Goal: Task Accomplishment & Management: Manage account settings

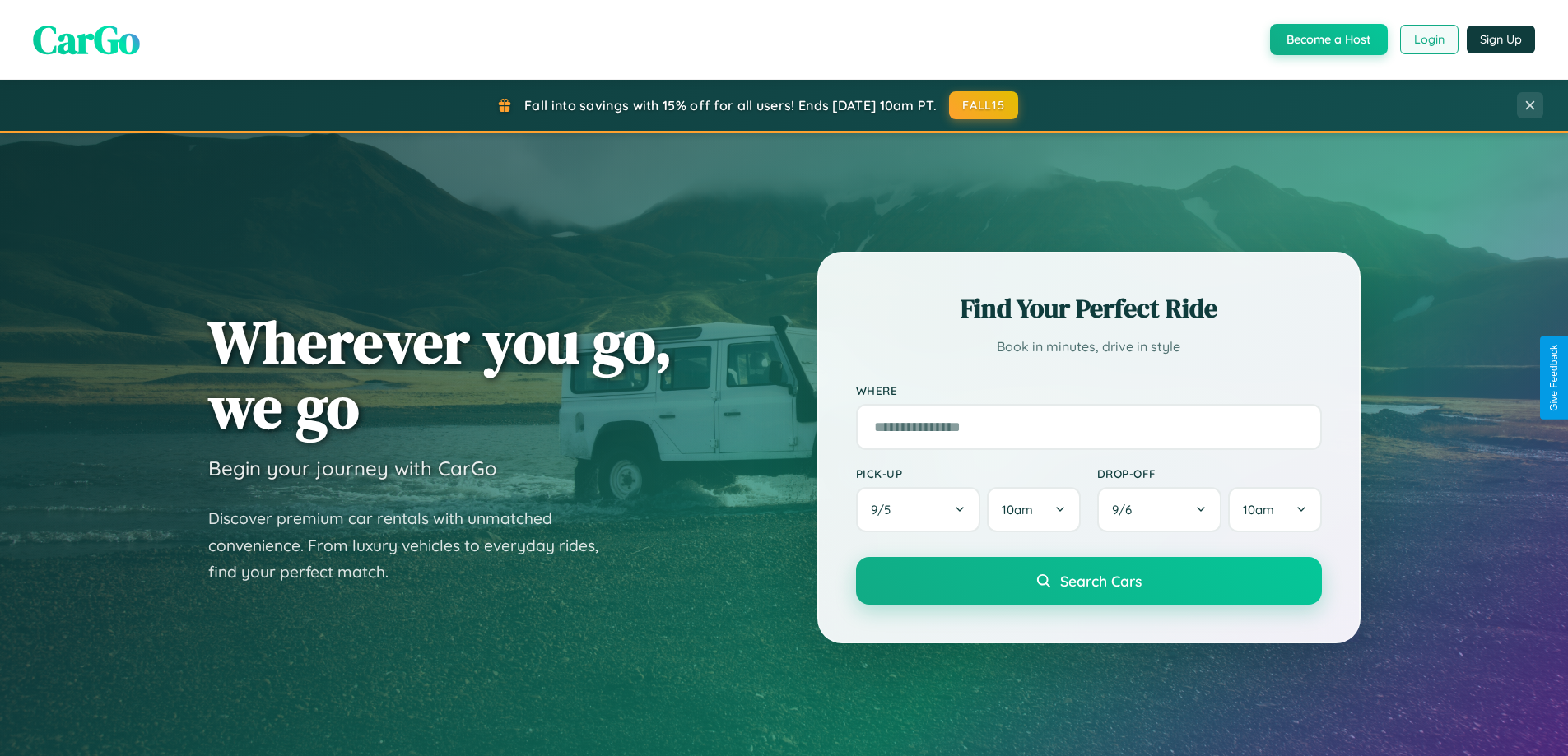
click at [1428, 39] on button "Login" at bounding box center [1429, 39] width 58 height 29
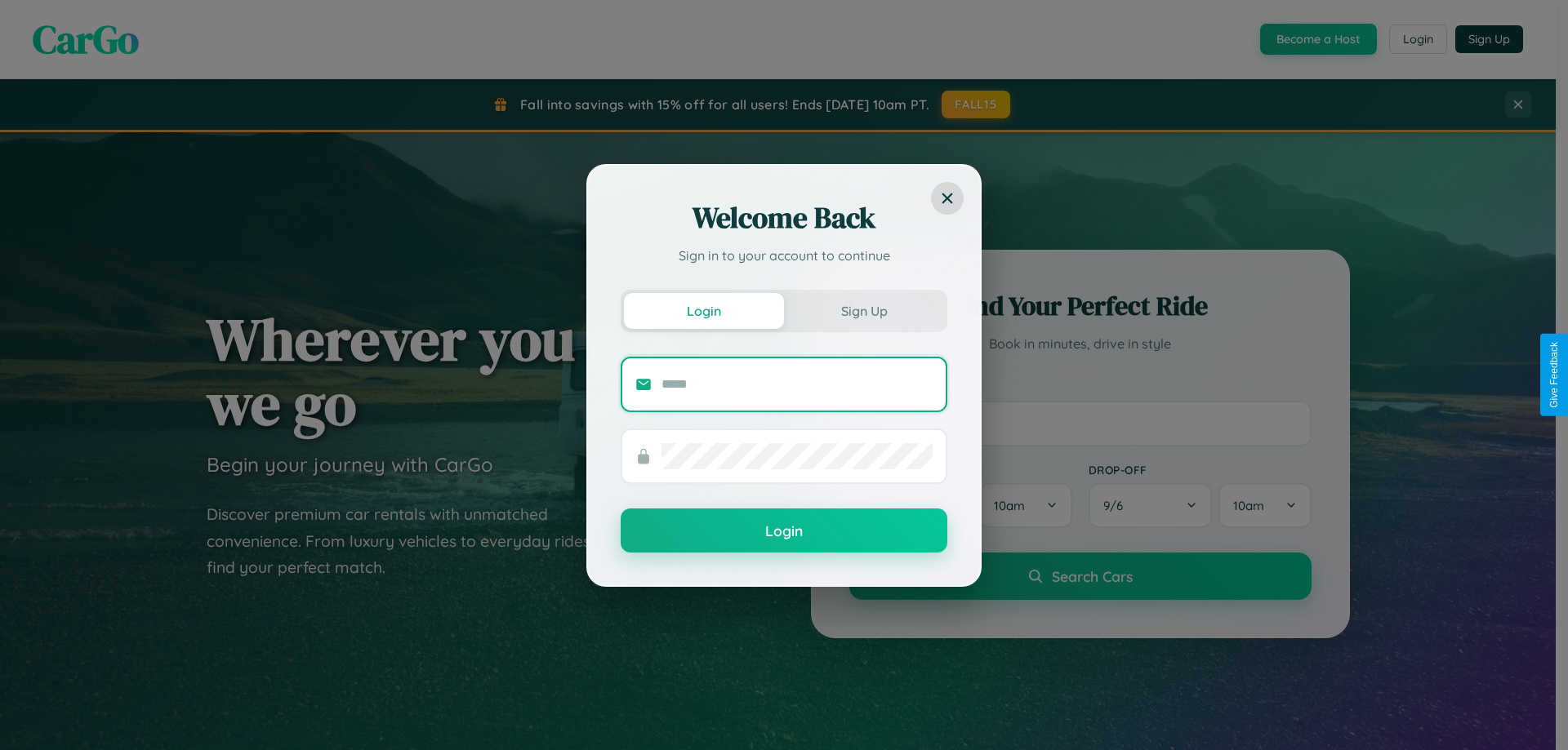
click at [797, 383] on input "text" at bounding box center [797, 385] width 271 height 27
type input "**********"
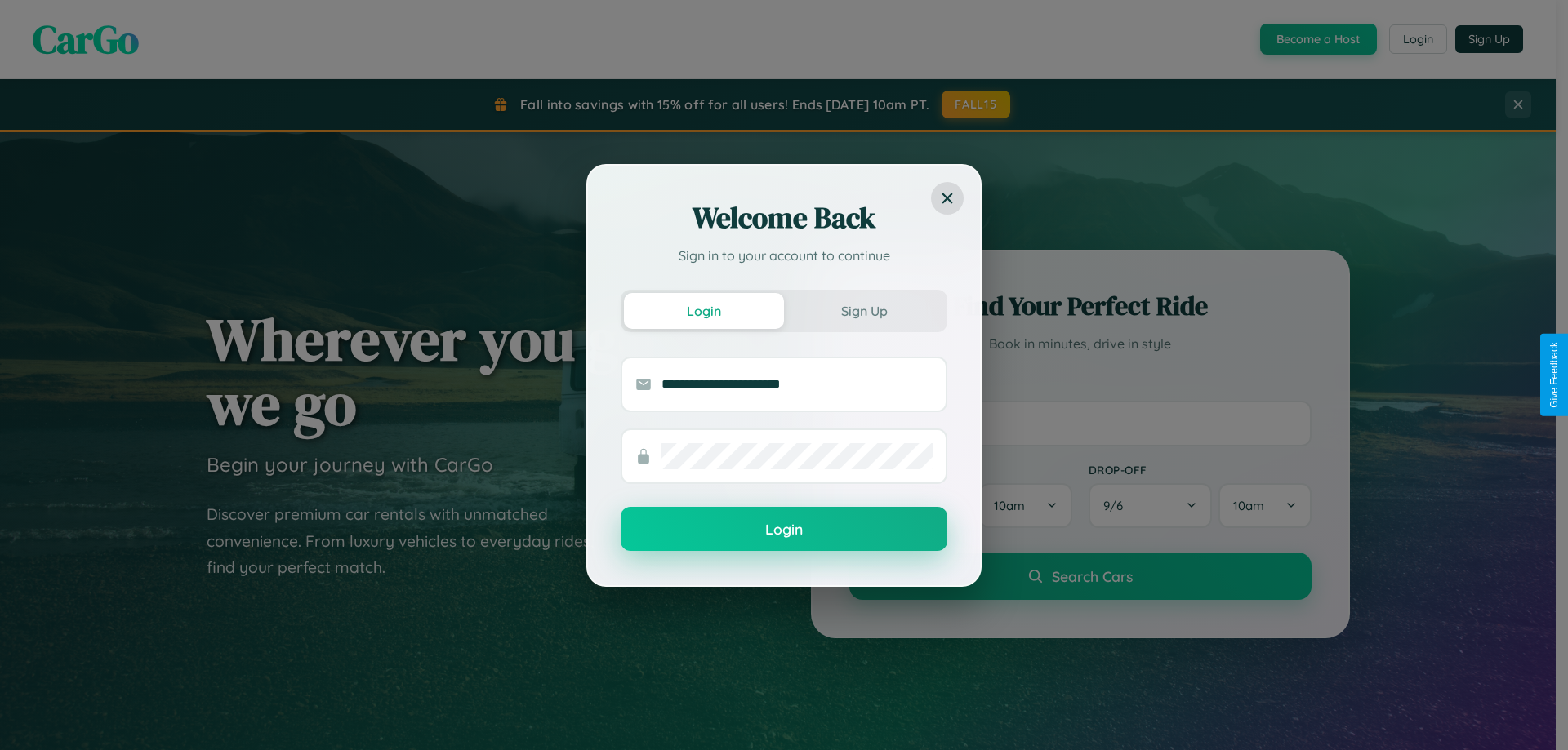
click at [784, 530] on button "Login" at bounding box center [784, 530] width 327 height 44
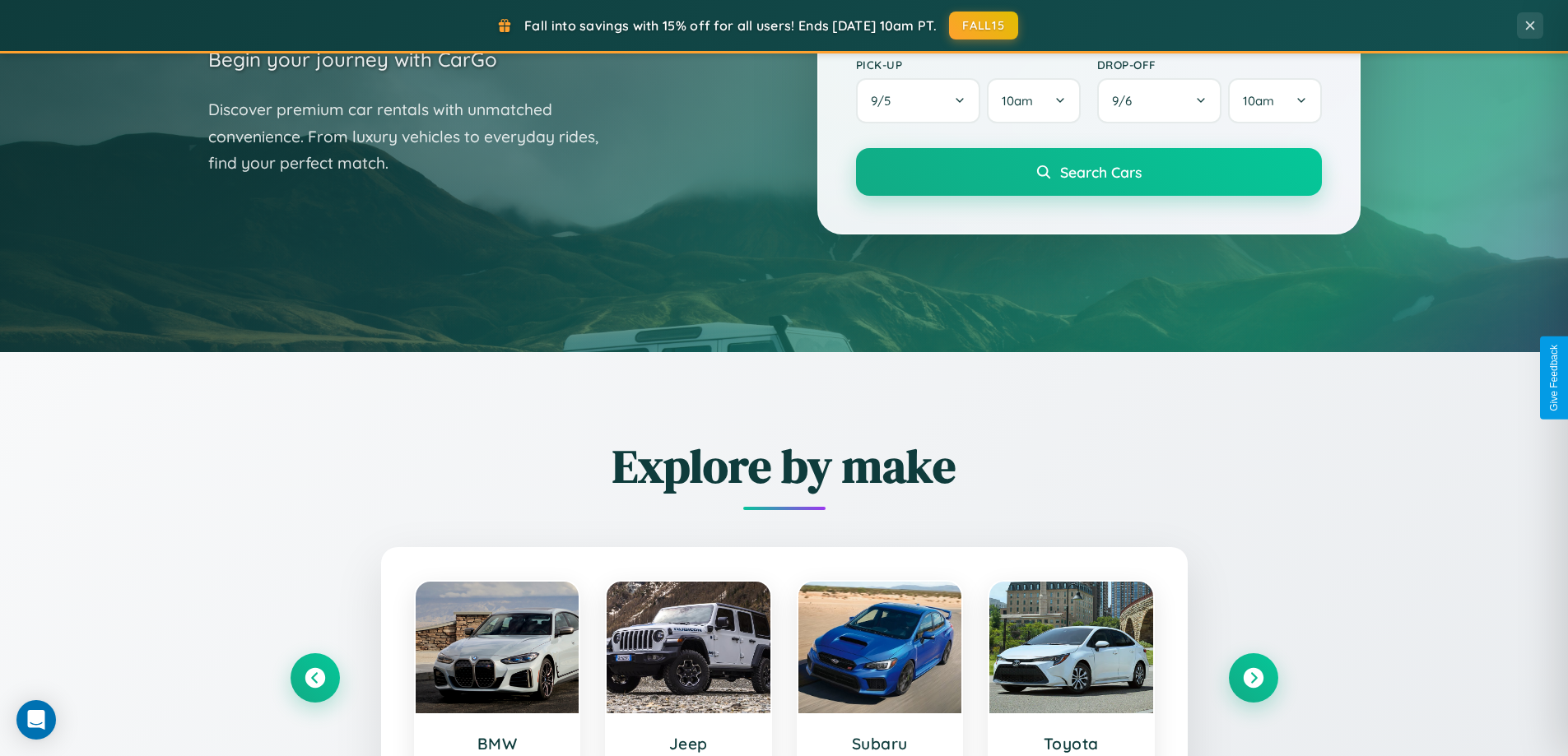
scroll to position [710, 0]
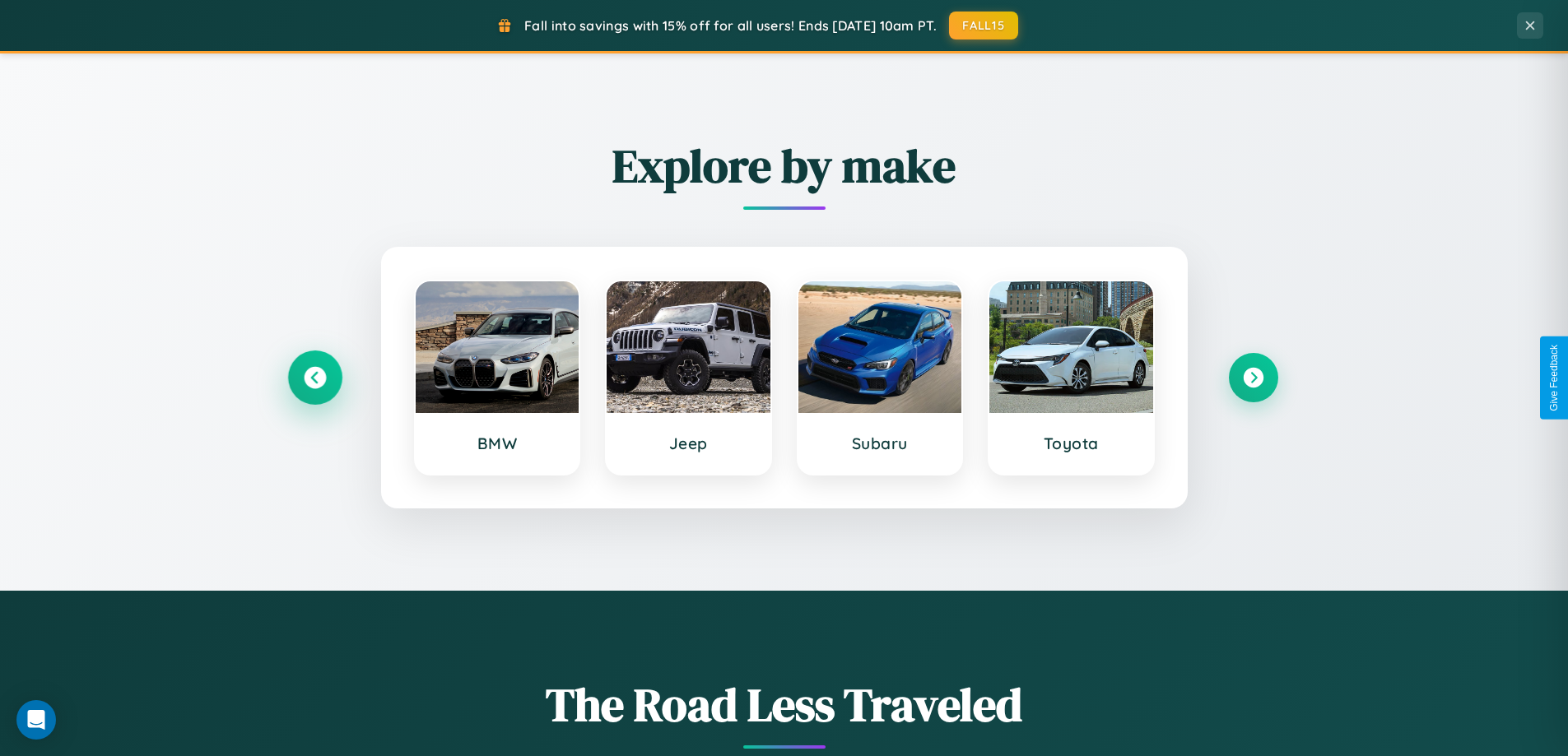
click at [314, 378] on icon at bounding box center [314, 378] width 22 height 22
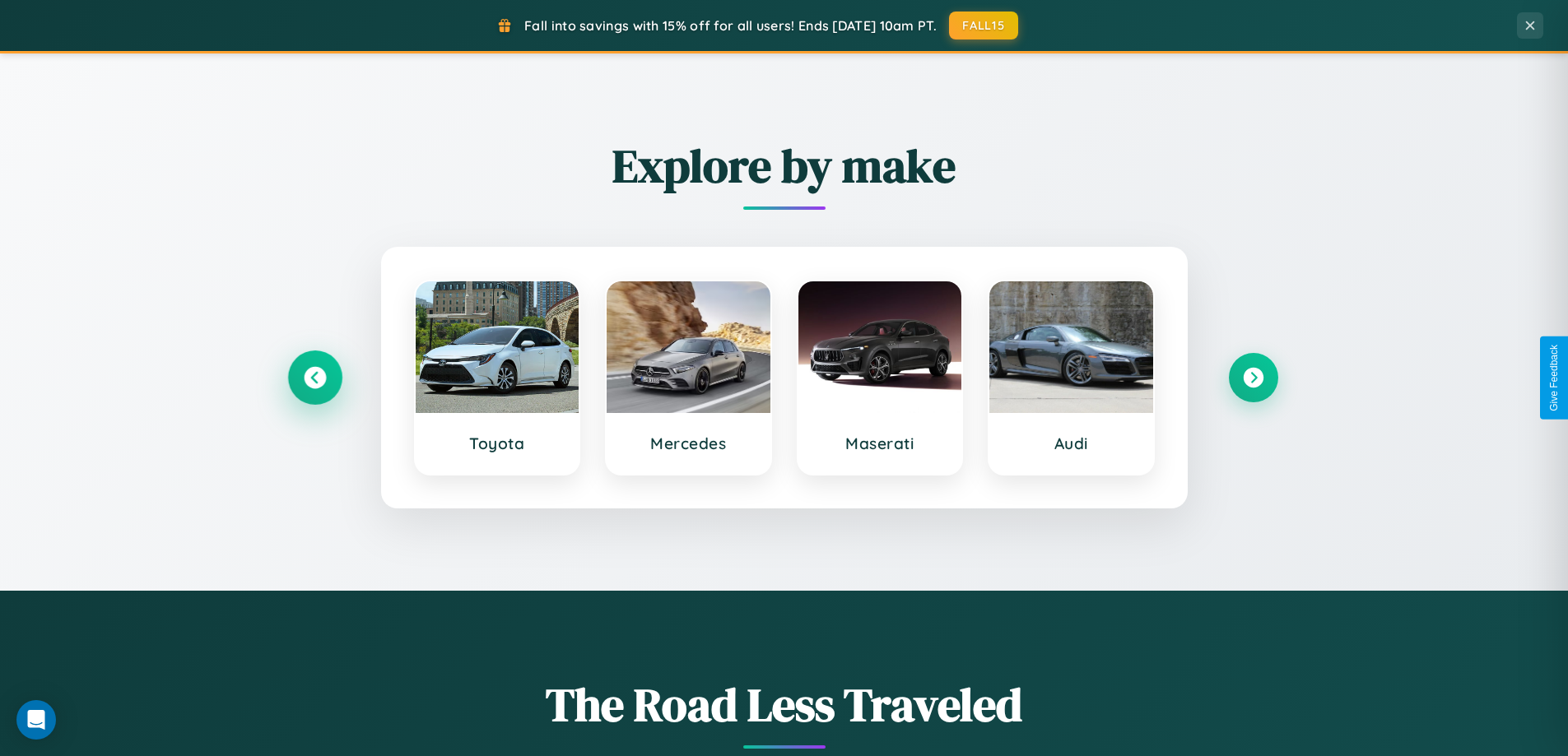
click at [314, 378] on icon at bounding box center [314, 378] width 22 height 22
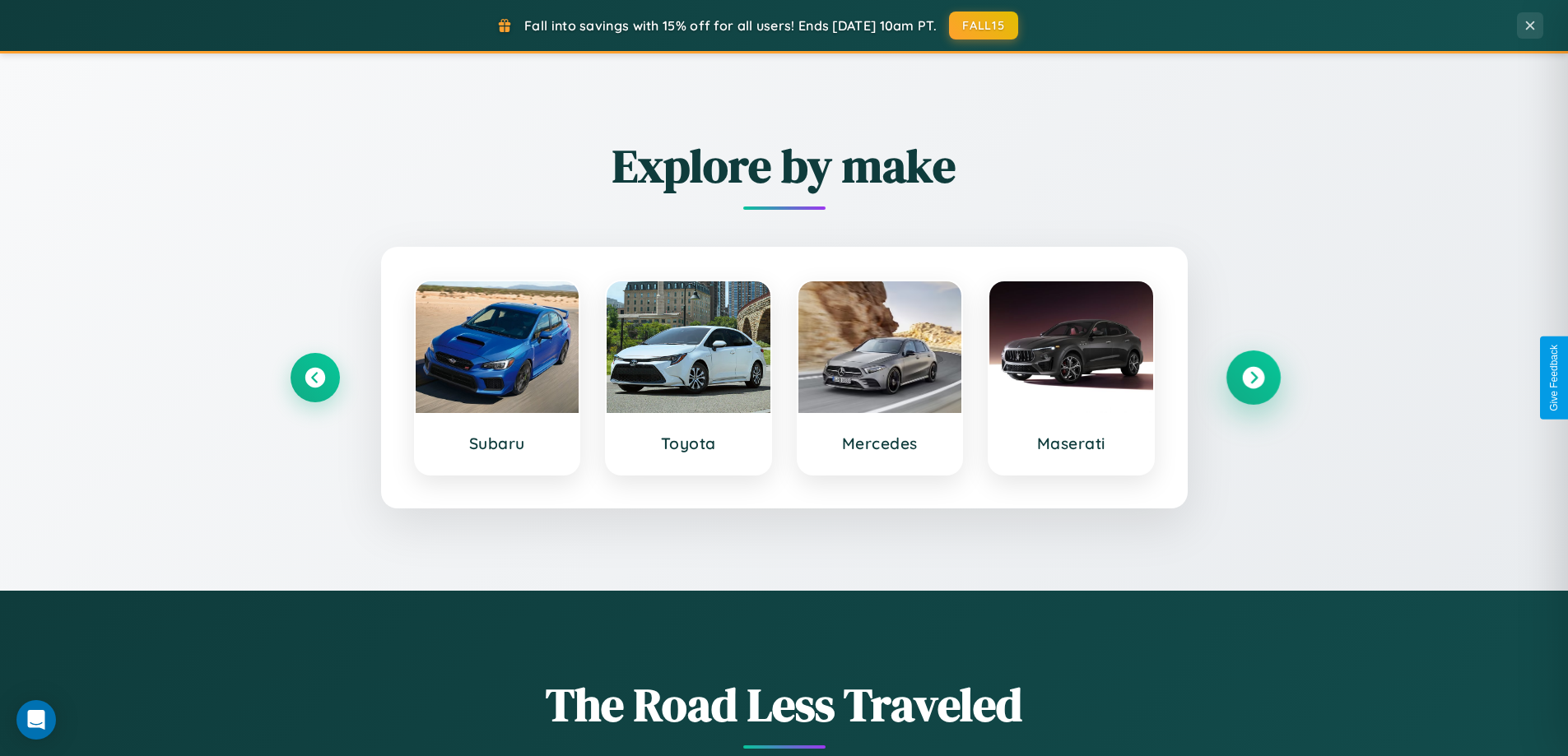
click at [1252, 378] on icon at bounding box center [1252, 378] width 22 height 22
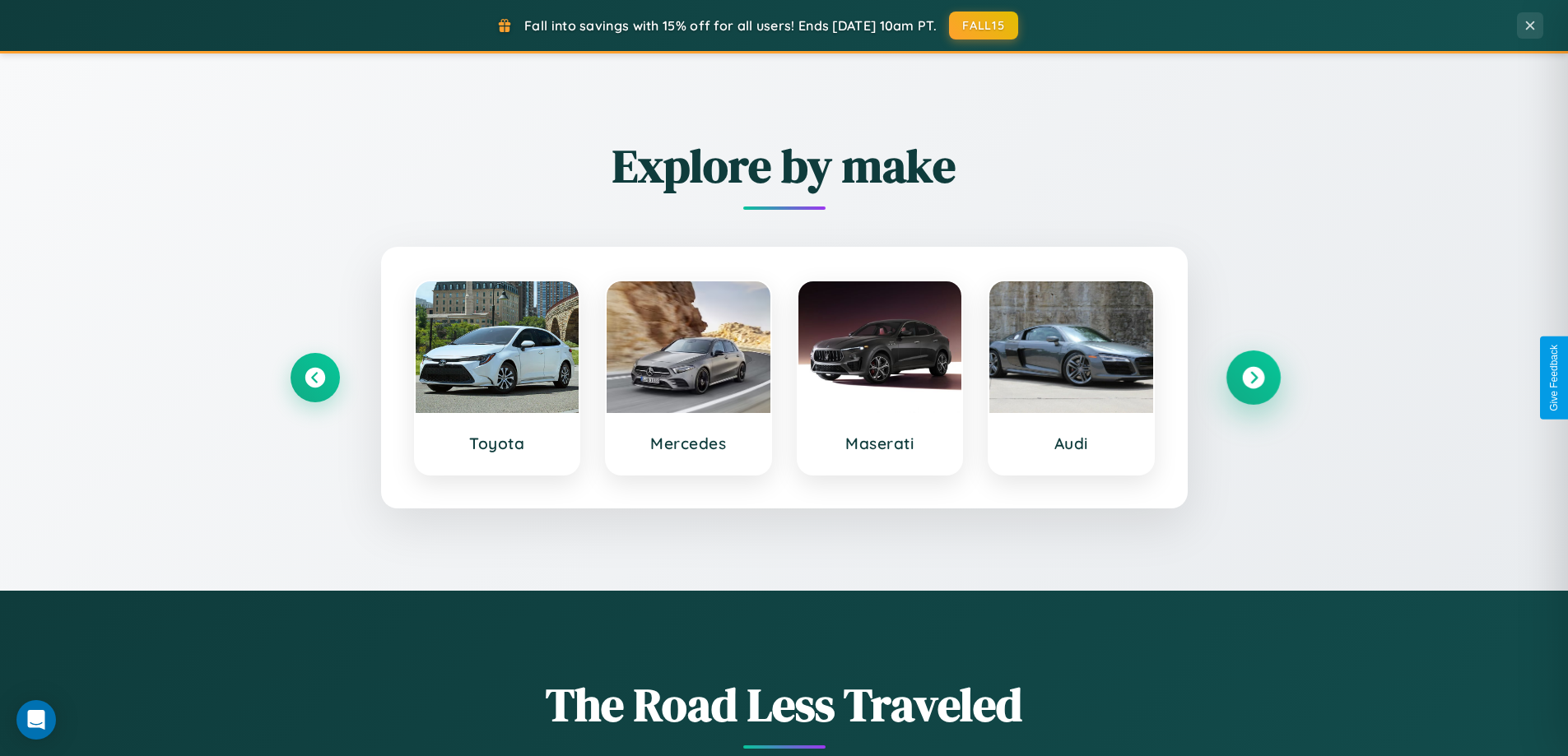
click at [1252, 378] on icon at bounding box center [1252, 378] width 22 height 22
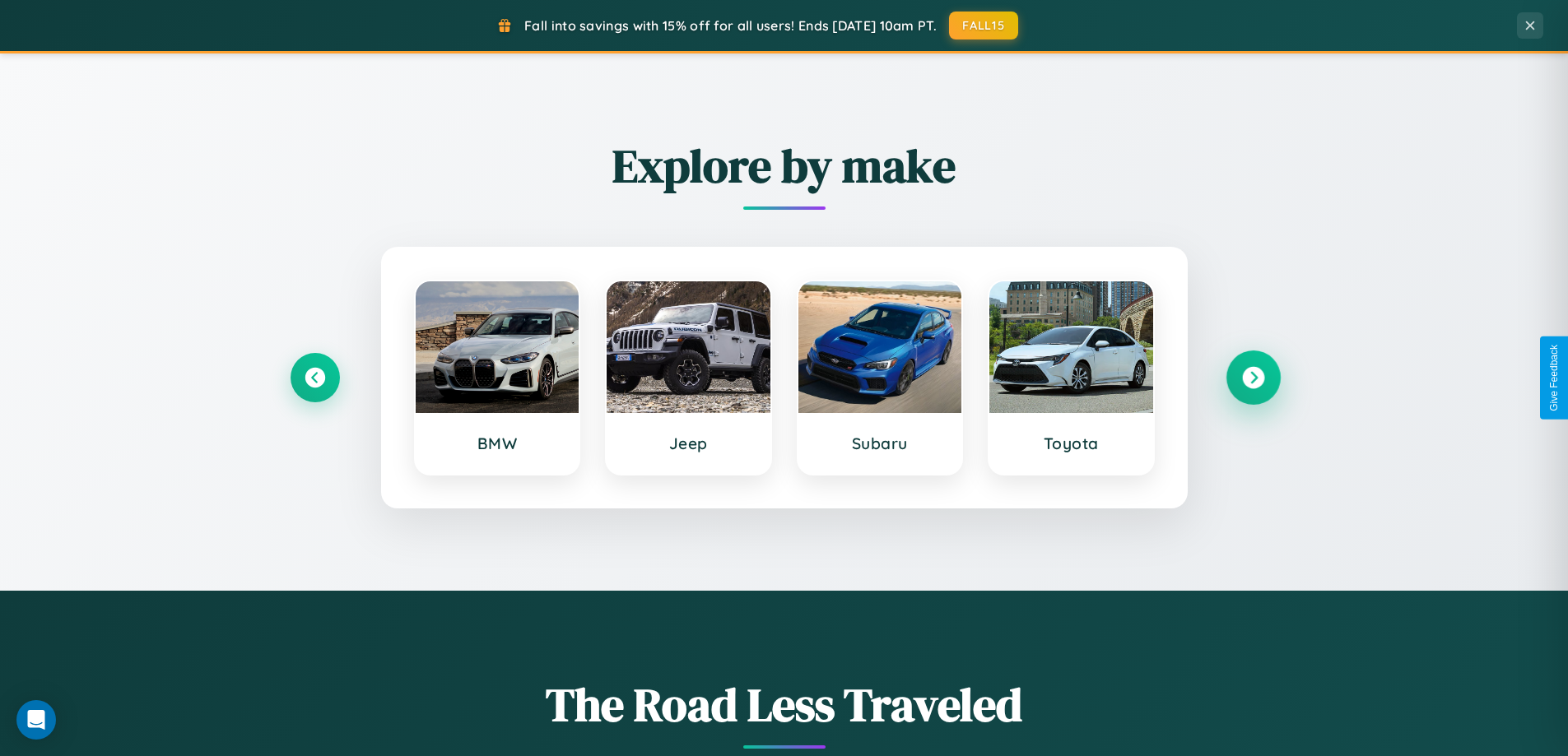
click at [1252, 378] on icon at bounding box center [1252, 378] width 22 height 22
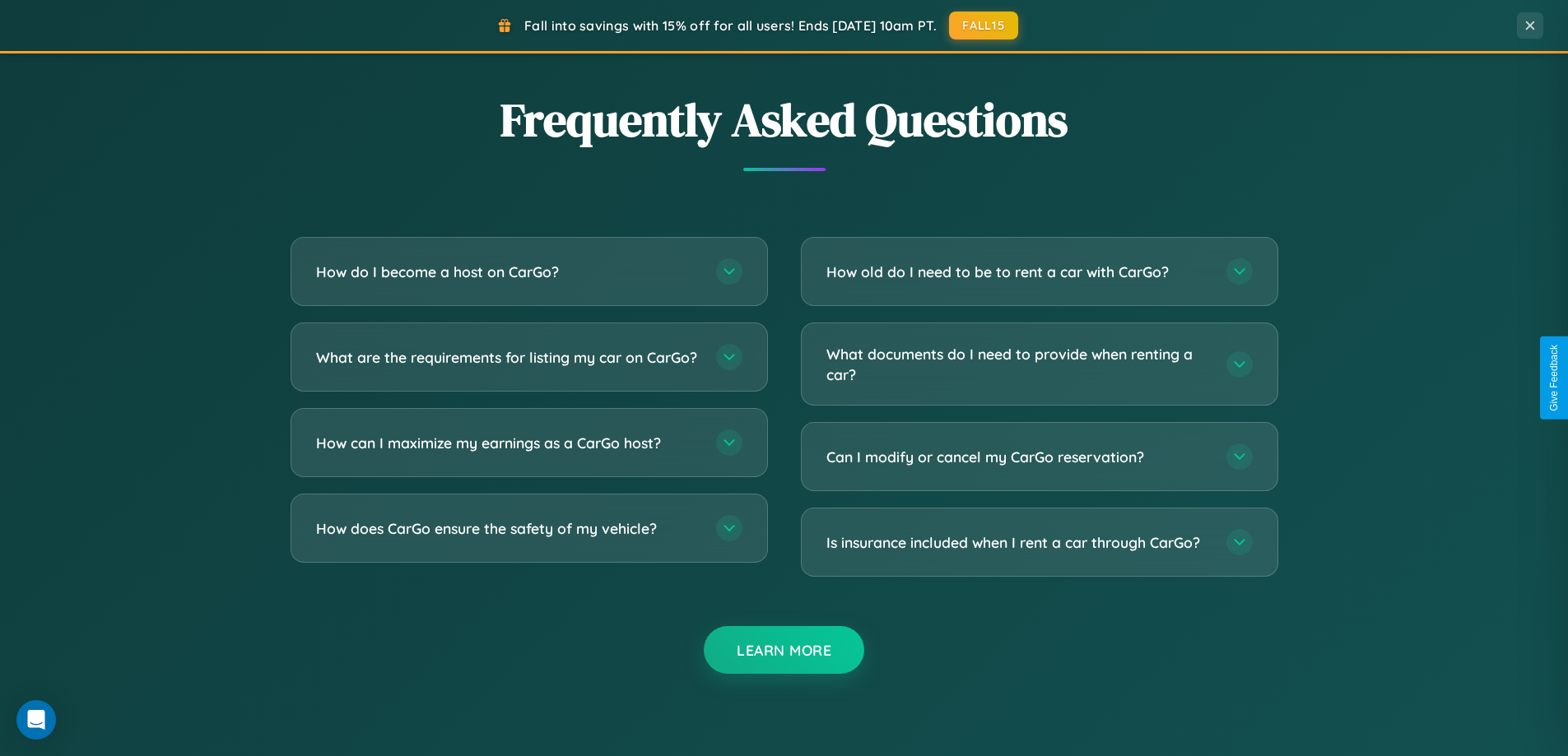
scroll to position [3167, 0]
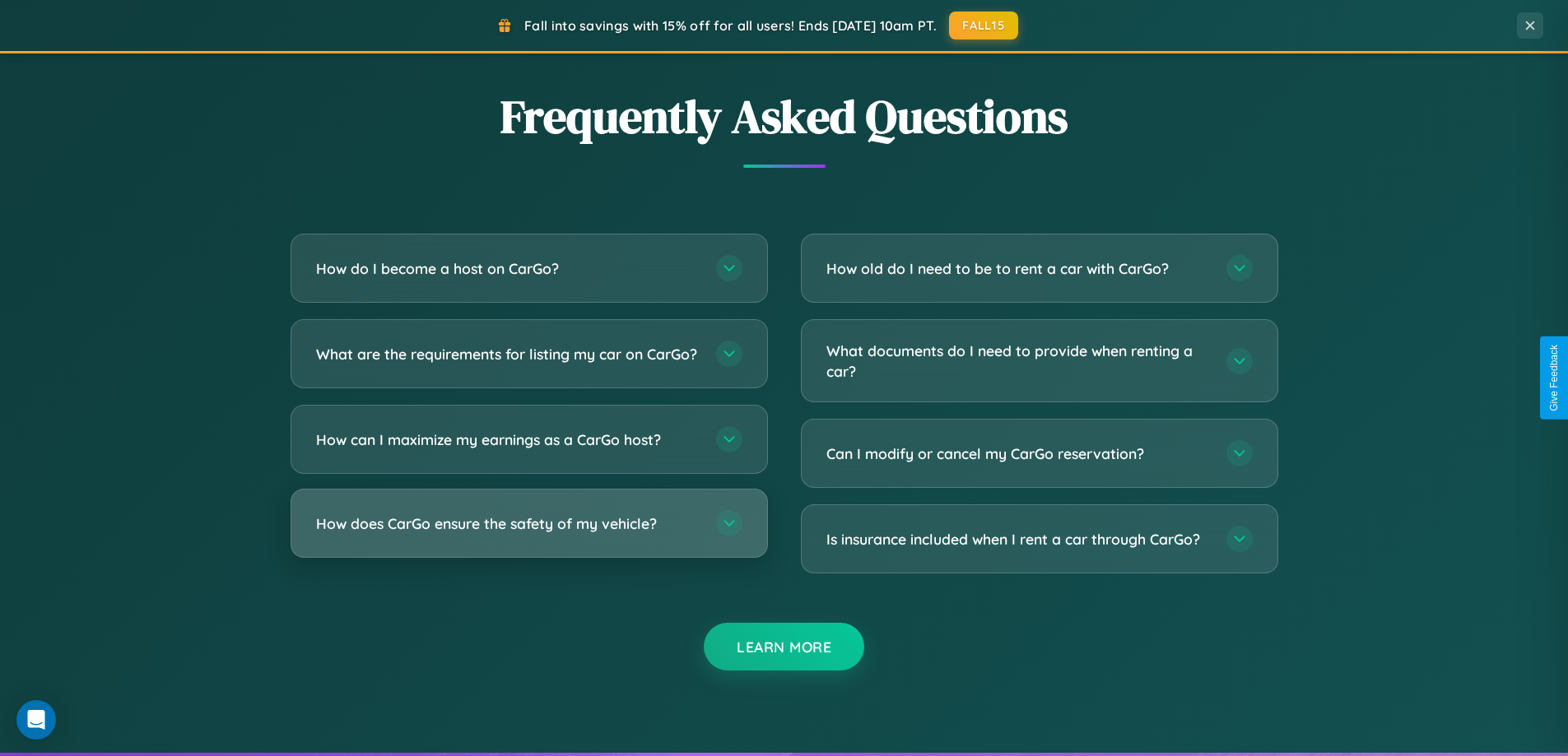
click at [528, 534] on h3 "How does CarGo ensure the safety of my vehicle?" at bounding box center [508, 523] width 384 height 21
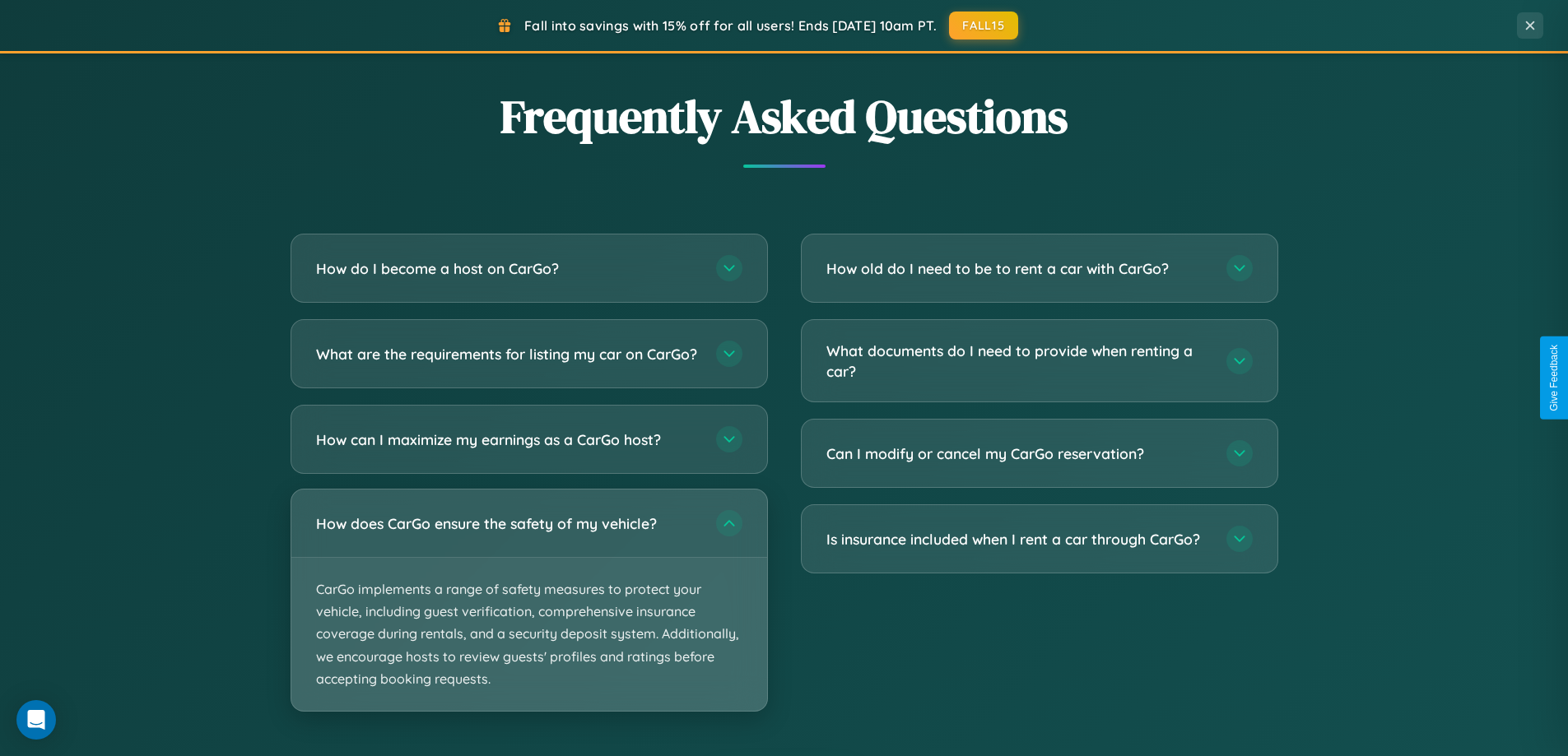
click at [528, 614] on p "CarGo implements a range of safety measures to protect your vehicle, including …" at bounding box center [528, 635] width 476 height 154
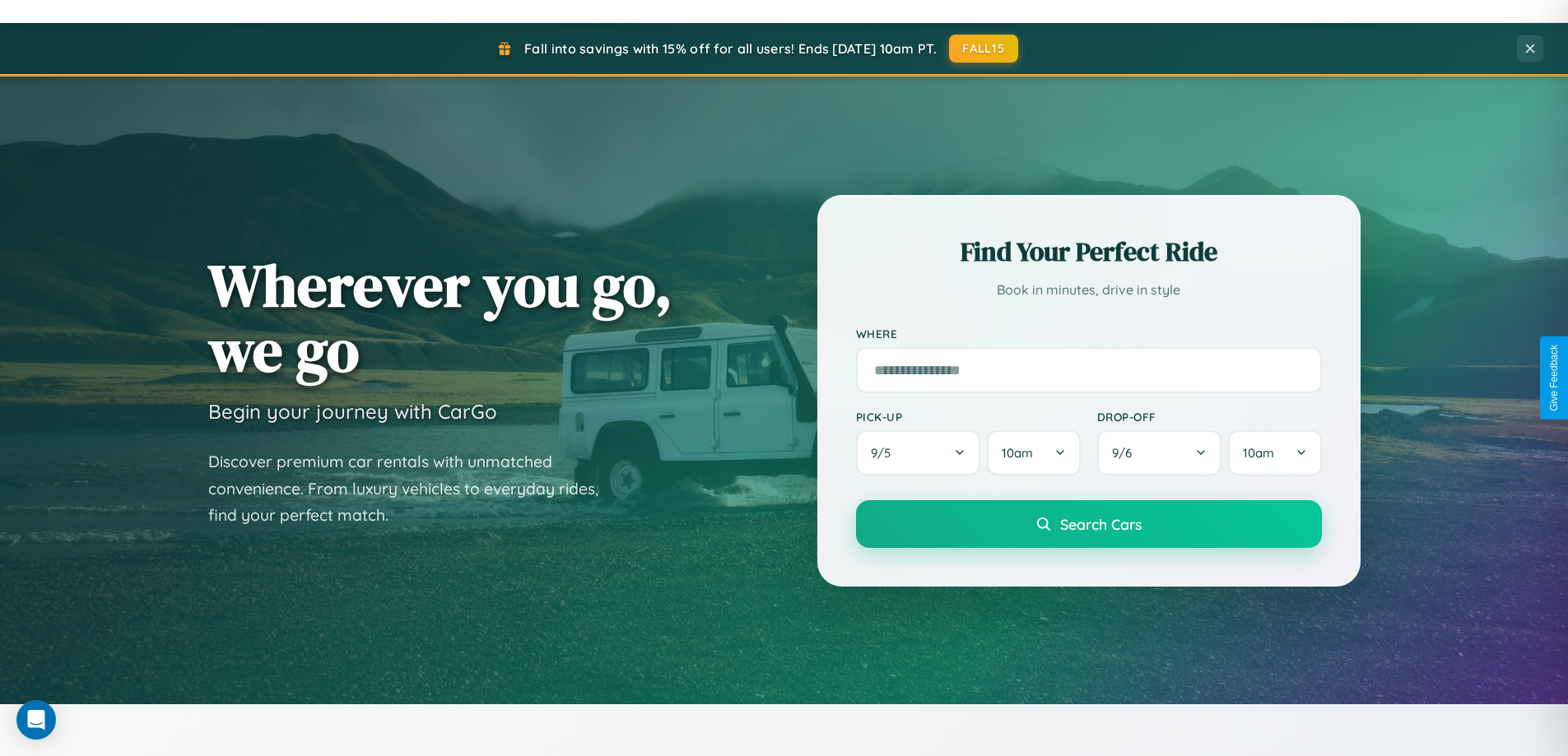
scroll to position [0, 0]
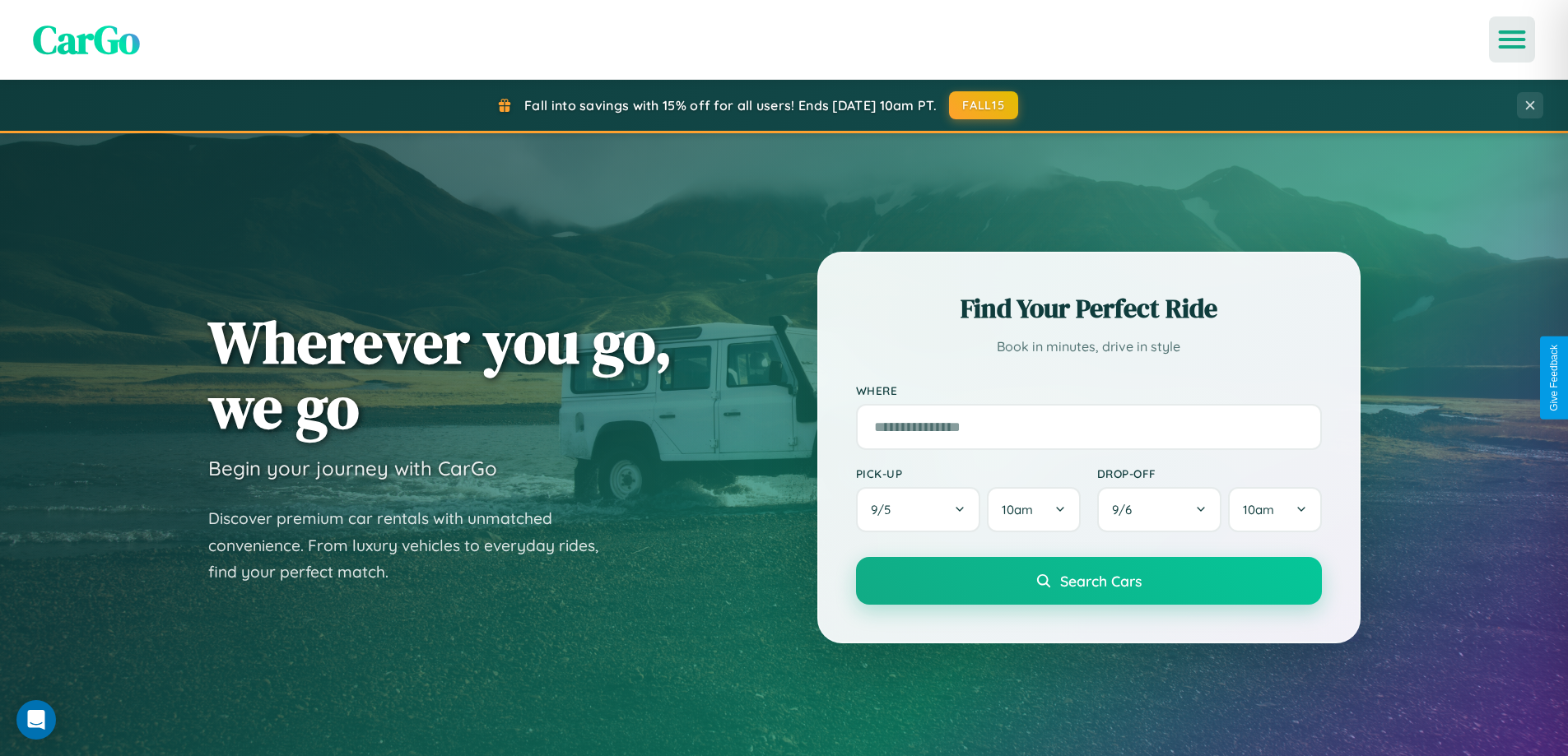
click at [1512, 39] on icon "Open menu" at bounding box center [1512, 39] width 24 height 15
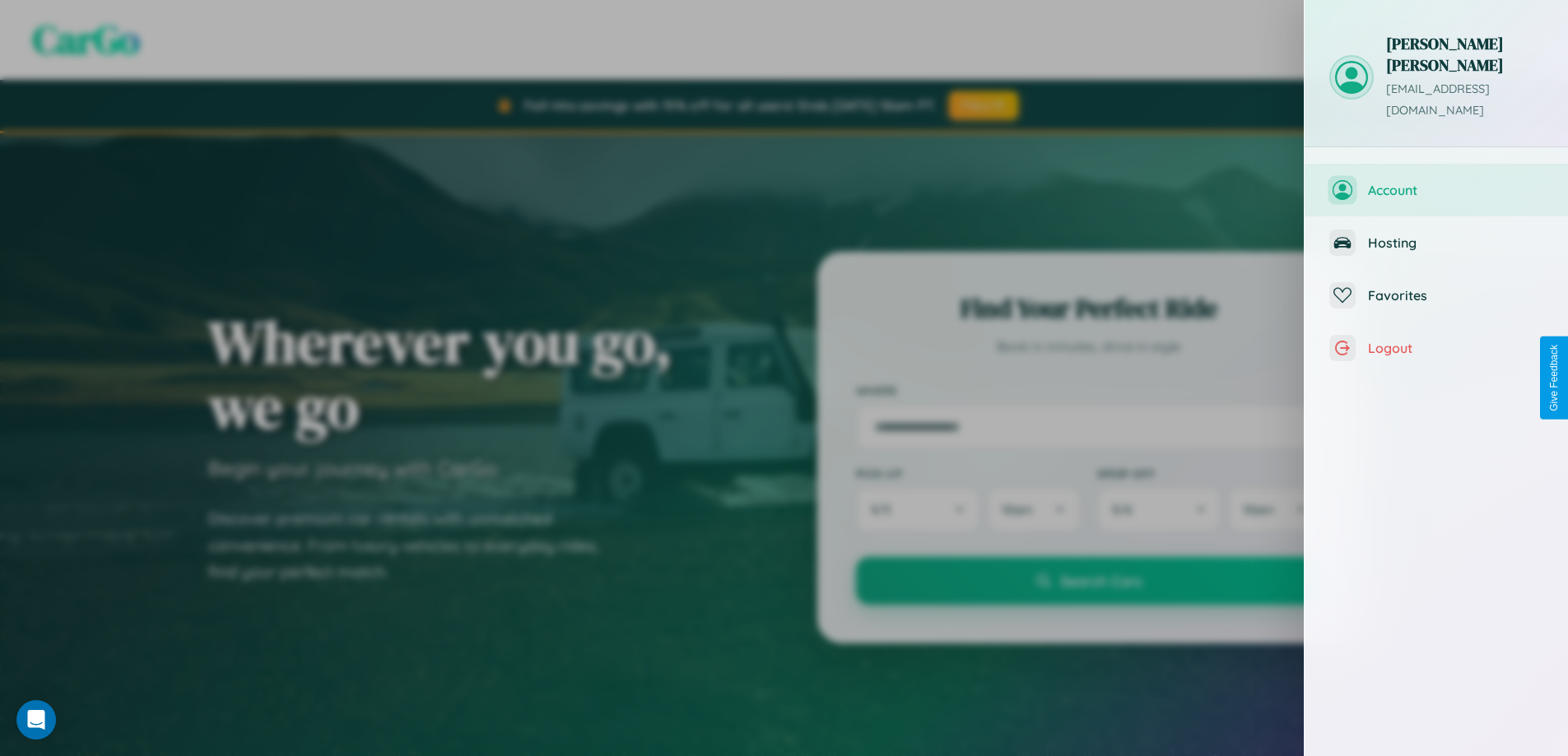
click at [1436, 182] on span "Account" at bounding box center [1456, 190] width 175 height 16
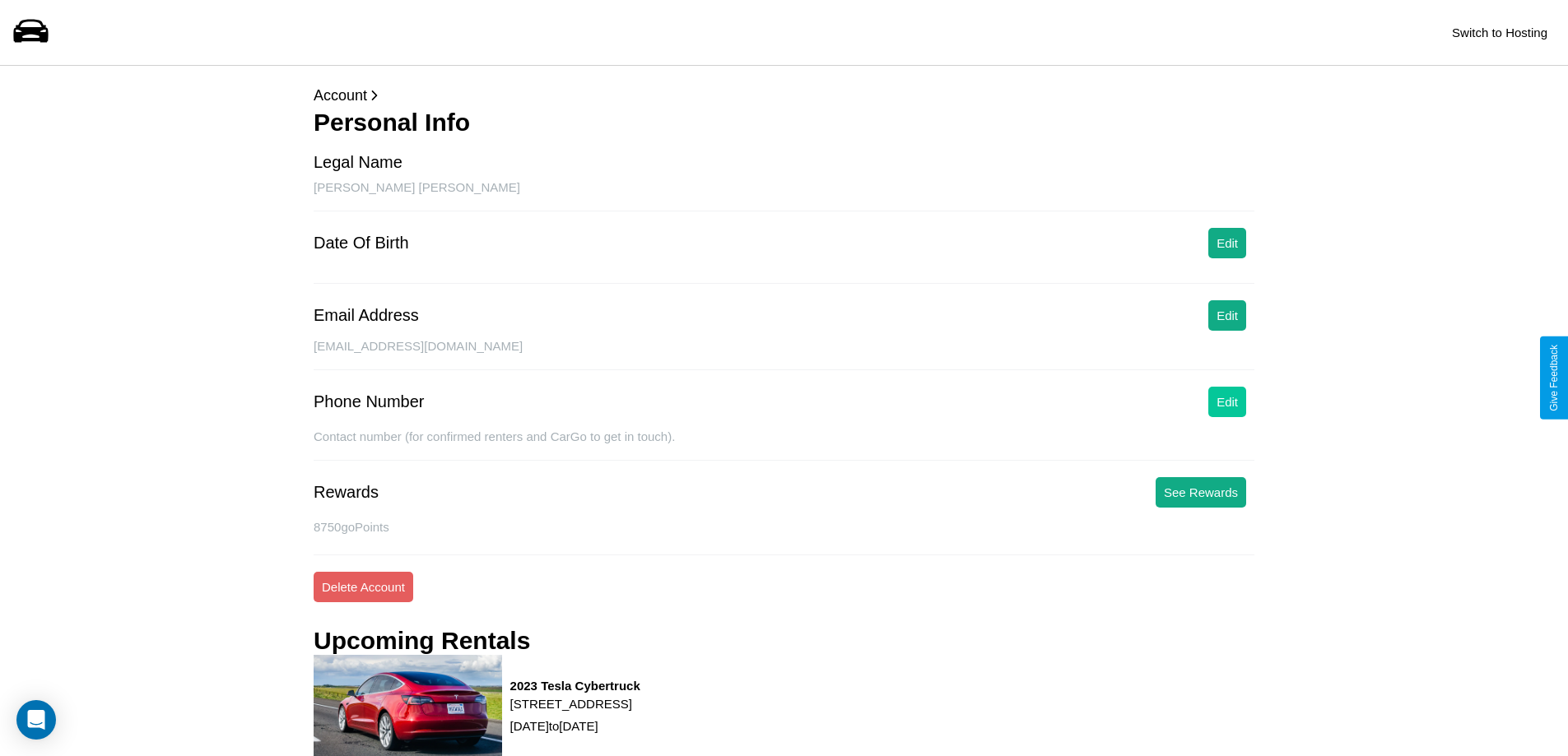
click at [1227, 402] on button "Edit" at bounding box center [1227, 402] width 37 height 30
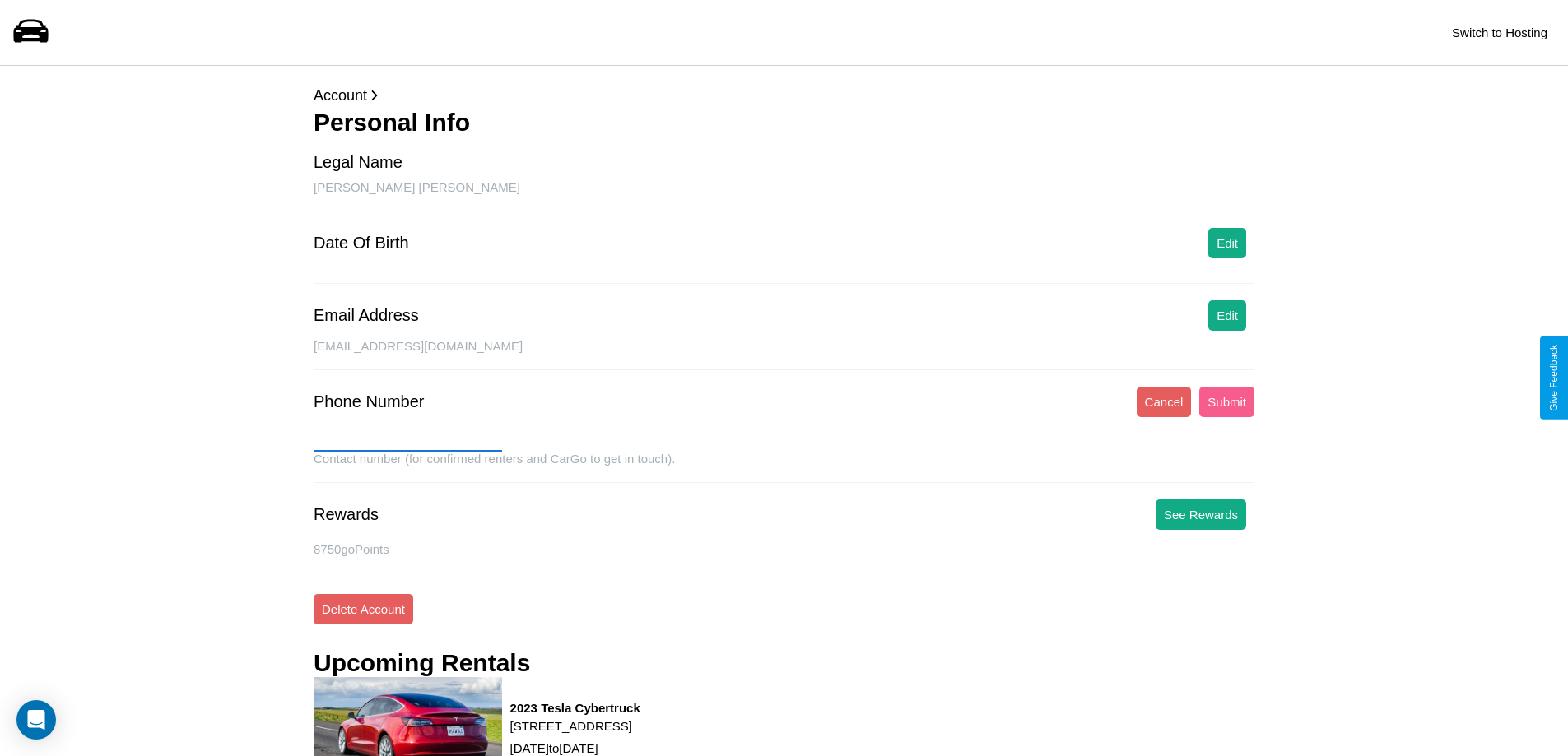
click at [407, 438] on input "text" at bounding box center [407, 439] width 188 height 27
type input "**********"
click at [1226, 402] on button "Submit" at bounding box center [1227, 402] width 55 height 30
